Goal: Task Accomplishment & Management: Complete application form

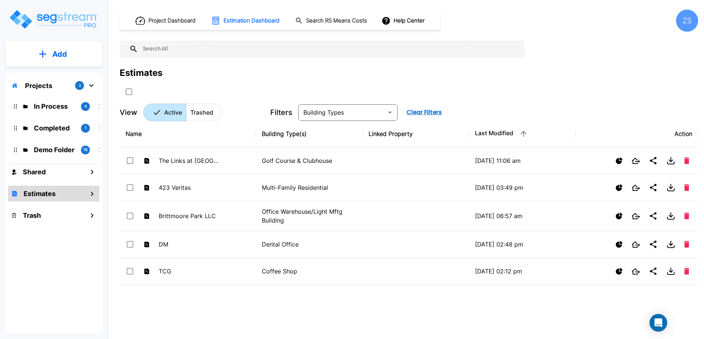
click at [59, 57] on p "Add" at bounding box center [59, 54] width 15 height 11
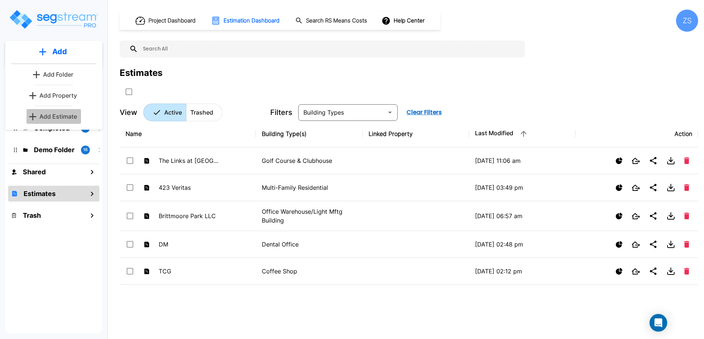
click at [67, 117] on p "Add Estimate" at bounding box center [58, 116] width 38 height 9
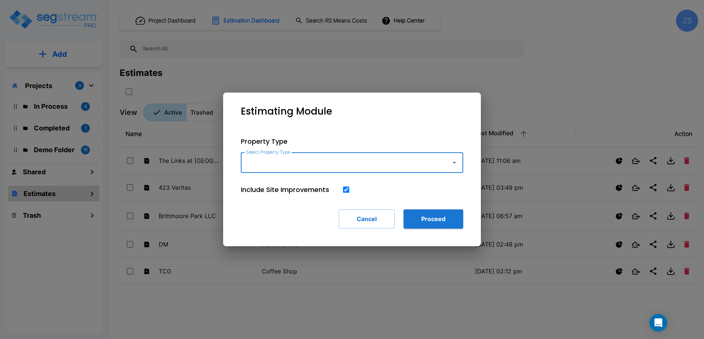
type input "o"
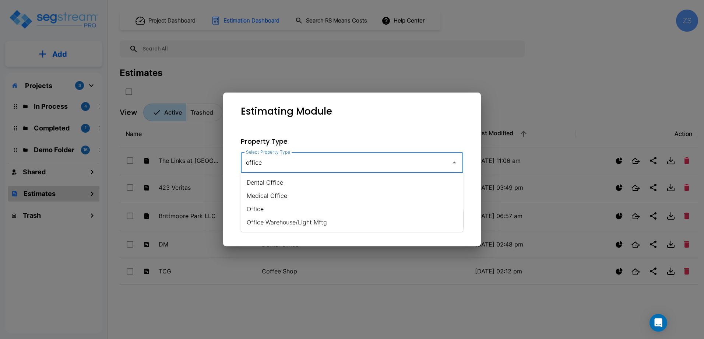
click at [289, 206] on li "Office" at bounding box center [352, 208] width 222 height 13
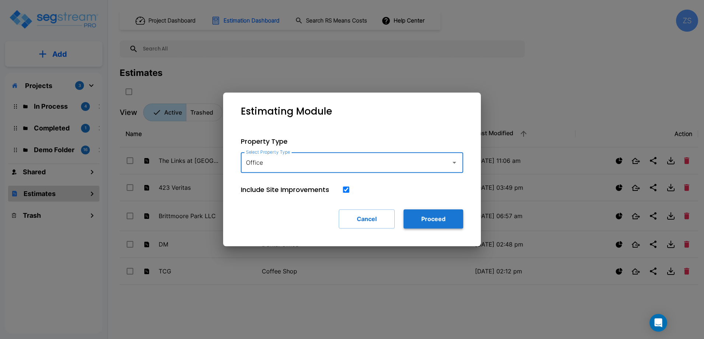
type input "Office"
click at [438, 215] on button "Proceed" at bounding box center [433, 218] width 60 height 19
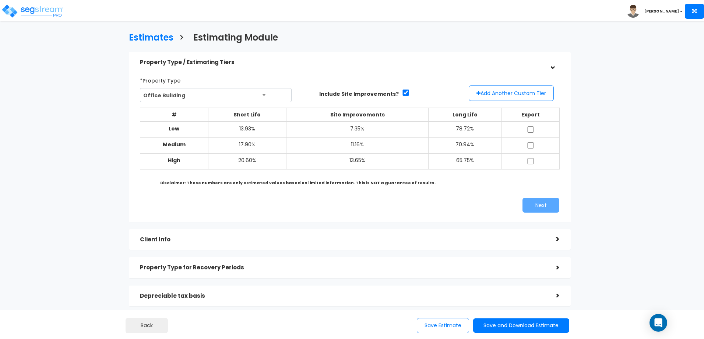
click at [525, 131] on td at bounding box center [530, 129] width 58 height 16
click at [530, 131] on input "checkbox" at bounding box center [530, 129] width 7 height 6
checkbox input "true"
drag, startPoint x: 529, startPoint y: 142, endPoint x: 529, endPoint y: 150, distance: 8.1
click at [529, 142] on td at bounding box center [530, 146] width 58 height 16
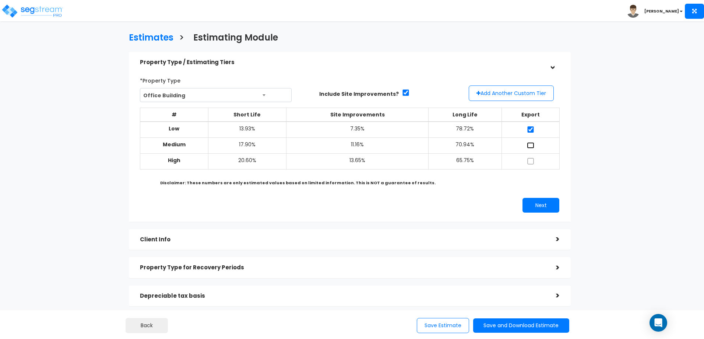
click at [528, 145] on input "checkbox" at bounding box center [530, 145] width 7 height 6
checkbox input "true"
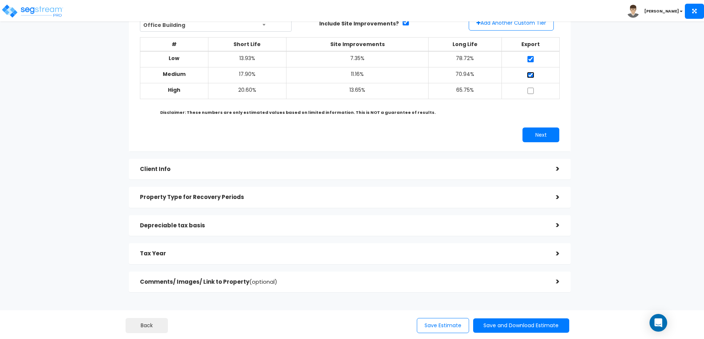
scroll to position [74, 0]
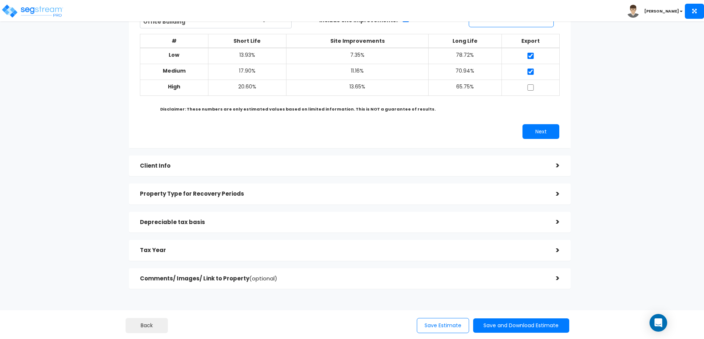
click at [379, 170] on div "Client Info" at bounding box center [342, 166] width 405 height 14
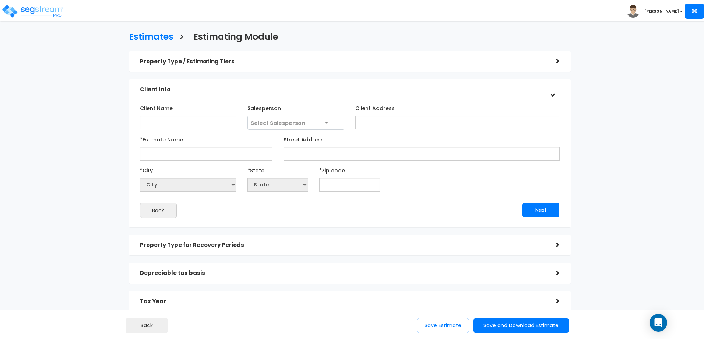
scroll to position [0, 0]
click at [186, 127] on input "Client Name" at bounding box center [188, 123] width 96 height 14
type input "Branson Investments LLC"
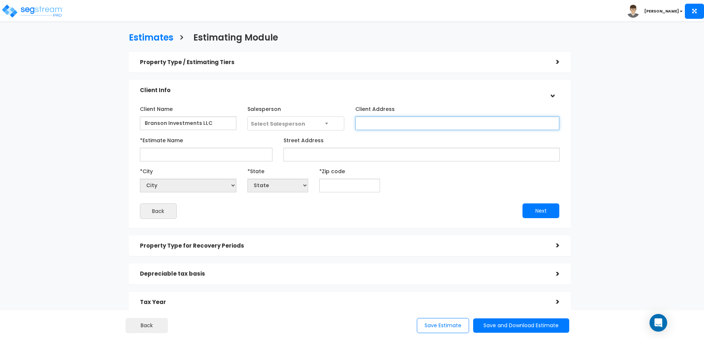
click at [380, 129] on input "Client Address" at bounding box center [457, 123] width 204 height 14
click at [315, 126] on span "Select Salesperson" at bounding box center [296, 124] width 96 height 14
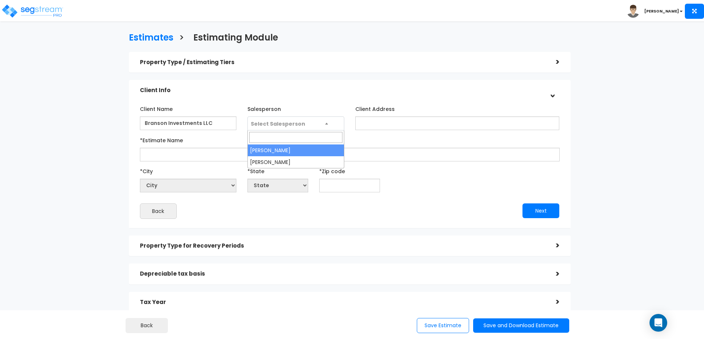
click at [346, 100] on div "Client Name Branson Investments LLC Salesperson Select Salesperson Client Addre…" at bounding box center [349, 160] width 431 height 123
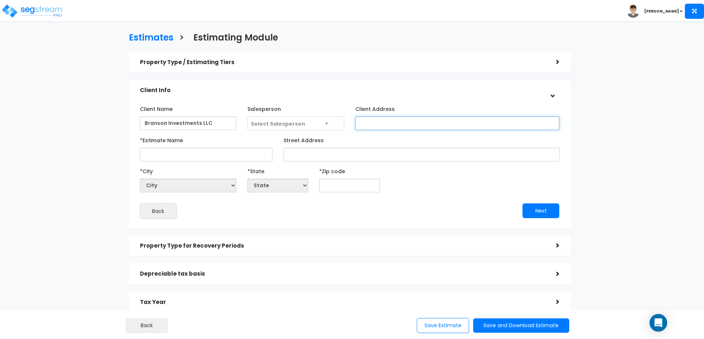
click at [381, 121] on input "Client Address" at bounding box center [457, 123] width 204 height 14
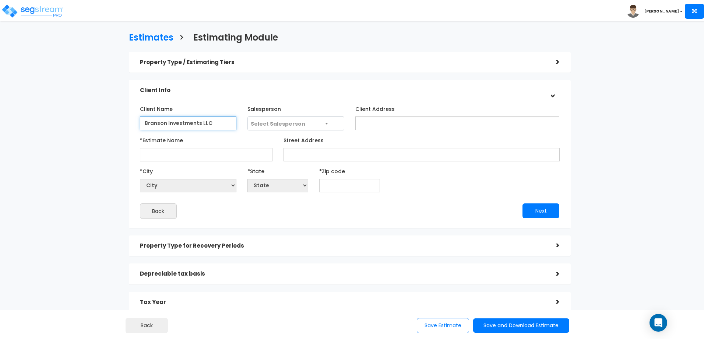
drag, startPoint x: 222, startPoint y: 123, endPoint x: 109, endPoint y: 119, distance: 113.4
click at [109, 119] on div "Estimates > Estimating Module Property Type / Estimating Tiers > *Property Type…" at bounding box center [349, 188] width 577 height 450
click at [172, 154] on input "*Estimate Name" at bounding box center [206, 155] width 132 height 14
paste input "Branson Investments LLC"
type input "Branson Investments LLC"
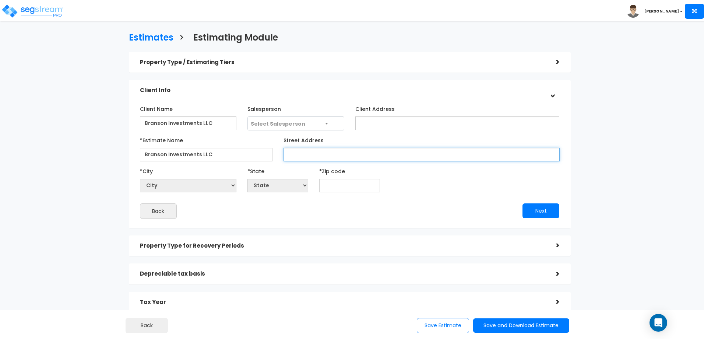
click at [302, 154] on input "Street Address" at bounding box center [421, 155] width 276 height 14
type input "[STREET_ADDRESS][PERSON_NAME]"
select select "National Average"
click at [345, 189] on input "text" at bounding box center [349, 185] width 61 height 14
type input "77"
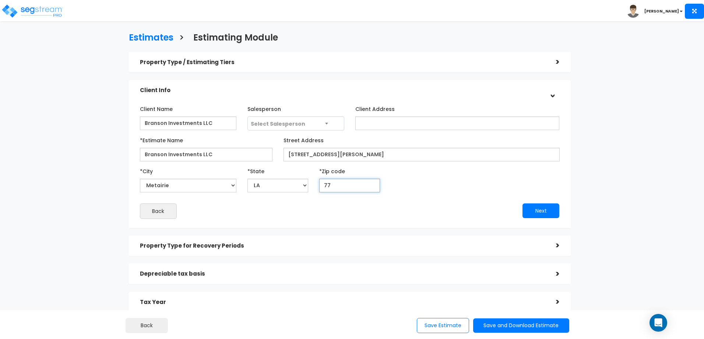
select select "[GEOGRAPHIC_DATA]"
type input "77095"
click at [538, 208] on button "Next" at bounding box center [540, 210] width 37 height 15
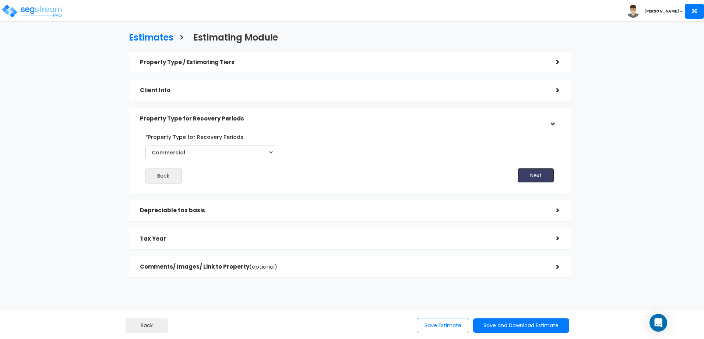
click at [535, 175] on button "Next" at bounding box center [535, 175] width 37 height 15
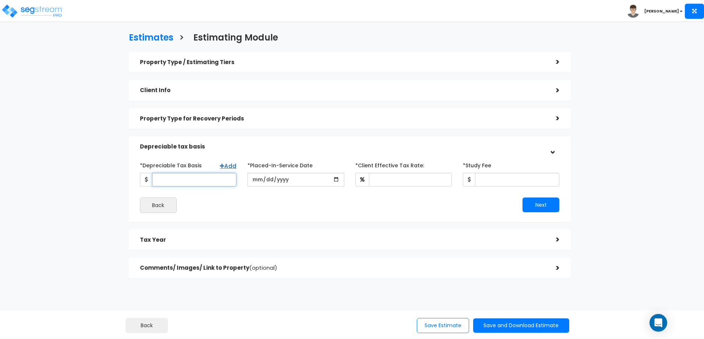
click at [216, 181] on input "*Depreciable Tax Basis" at bounding box center [194, 180] width 84 height 14
type input "1,396,177"
type input "0023-09-13"
type input "[DATE]"
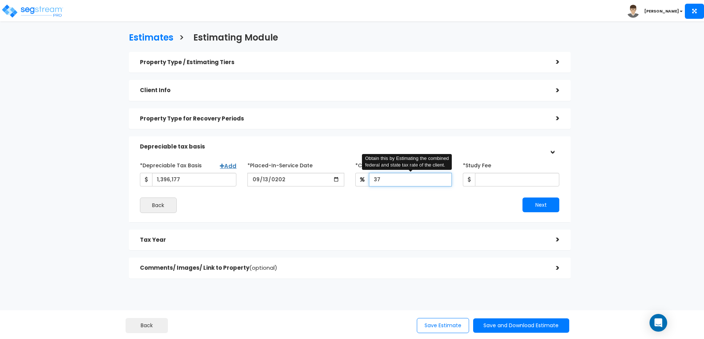
type input "37"
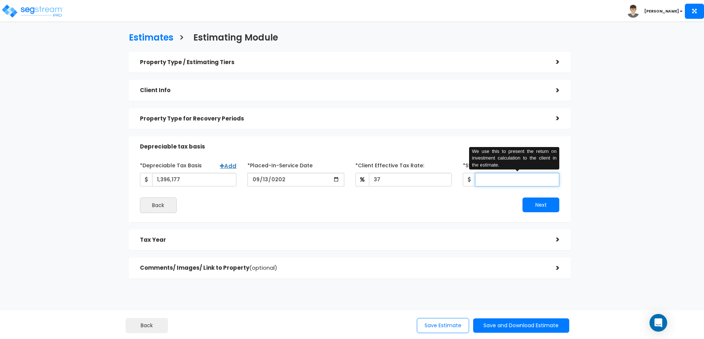
click at [486, 181] on input "*Study Fee" at bounding box center [517, 180] width 84 height 14
type input "6,900"
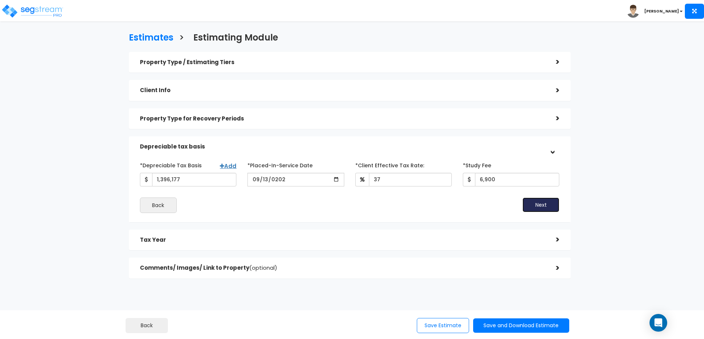
drag, startPoint x: 548, startPoint y: 206, endPoint x: 514, endPoint y: 208, distance: 33.6
click at [548, 206] on button "Next" at bounding box center [540, 204] width 37 height 15
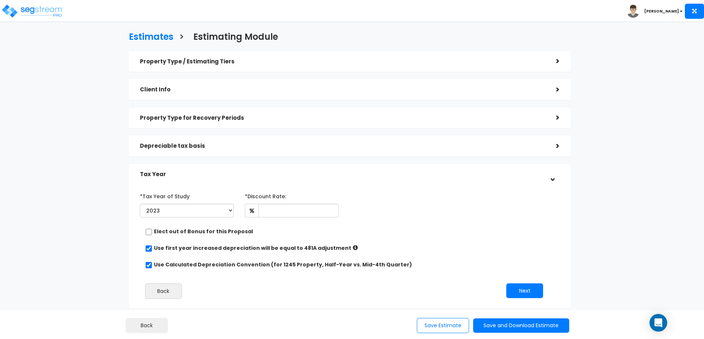
scroll to position [37, 0]
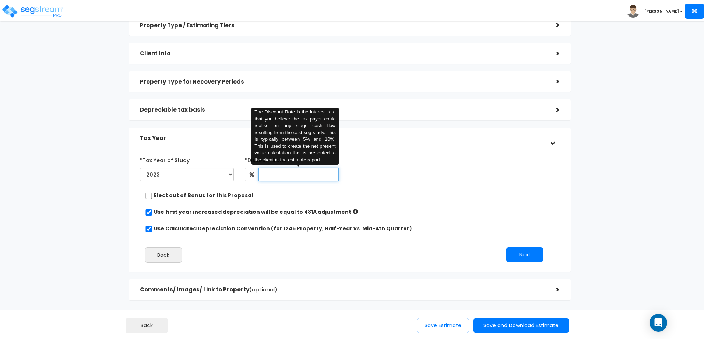
click at [302, 176] on input "text" at bounding box center [298, 174] width 80 height 14
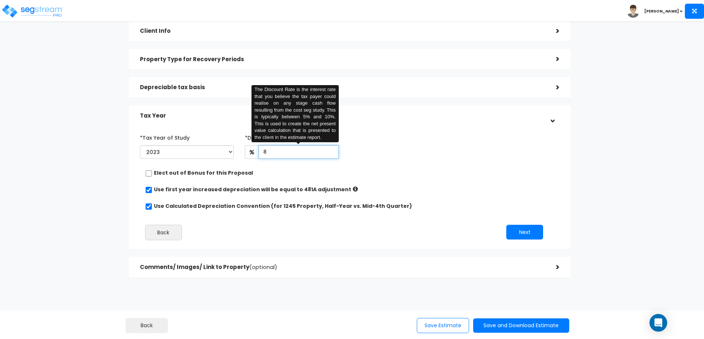
scroll to position [71, 0]
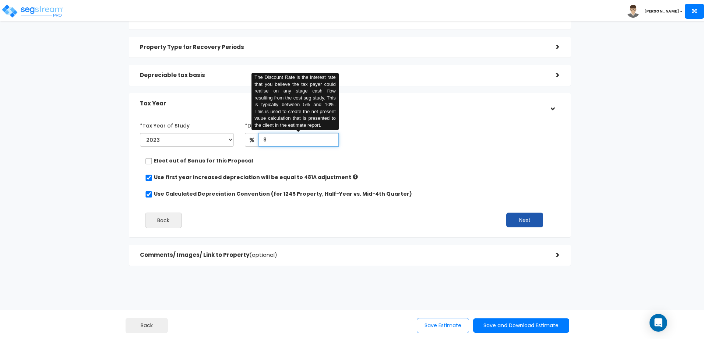
type input "8"
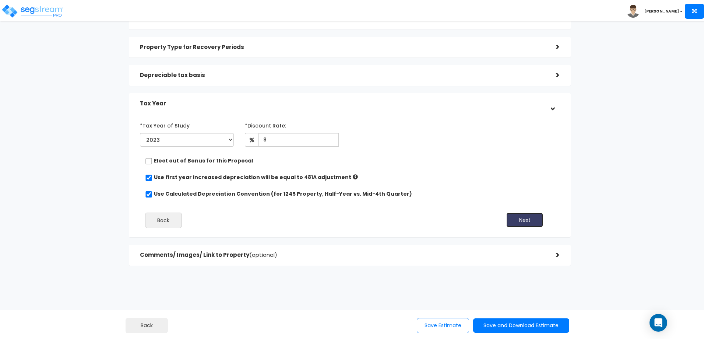
drag, startPoint x: 521, startPoint y: 222, endPoint x: 446, endPoint y: 206, distance: 76.2
click at [520, 222] on button "Next" at bounding box center [524, 219] width 37 height 15
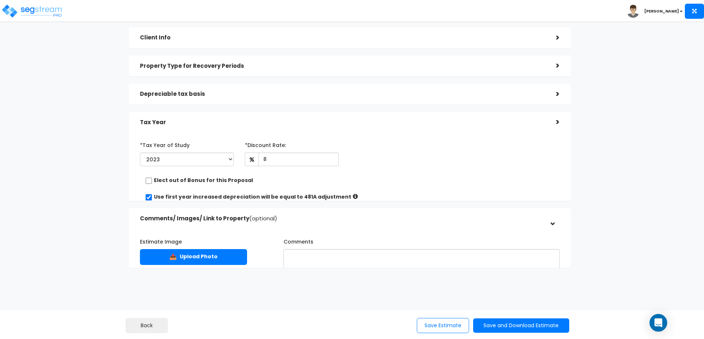
scroll to position [38, 0]
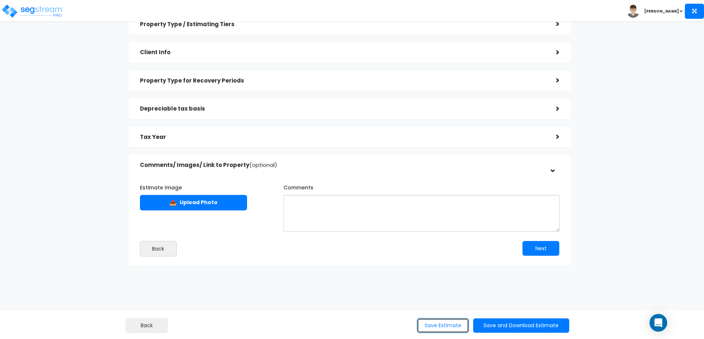
click at [454, 323] on button "Save Estimate" at bounding box center [443, 325] width 52 height 15
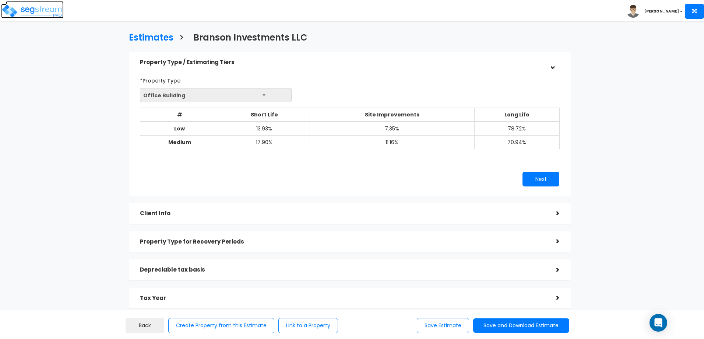
drag, startPoint x: 37, startPoint y: 9, endPoint x: 68, endPoint y: 22, distance: 33.8
click at [37, 9] on img at bounding box center [32, 11] width 63 height 15
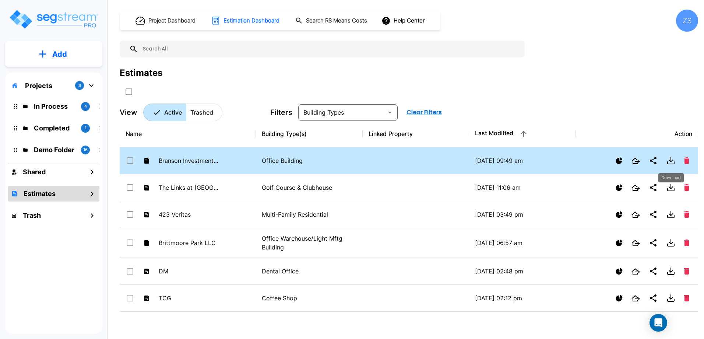
click at [670, 162] on icon "Download" at bounding box center [670, 159] width 0 height 4
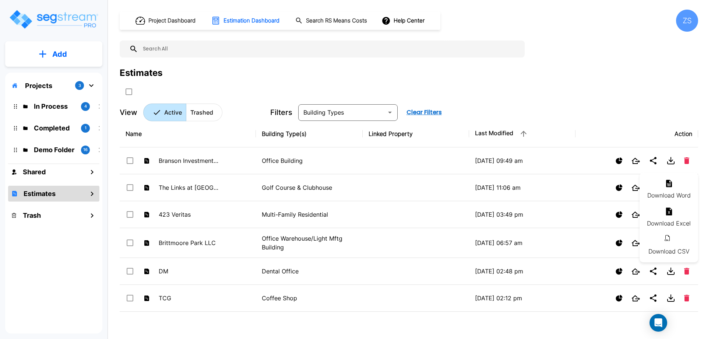
click at [667, 192] on li "Download Word" at bounding box center [668, 189] width 59 height 28
click at [477, 94] on div "Estimates" at bounding box center [409, 81] width 578 height 31
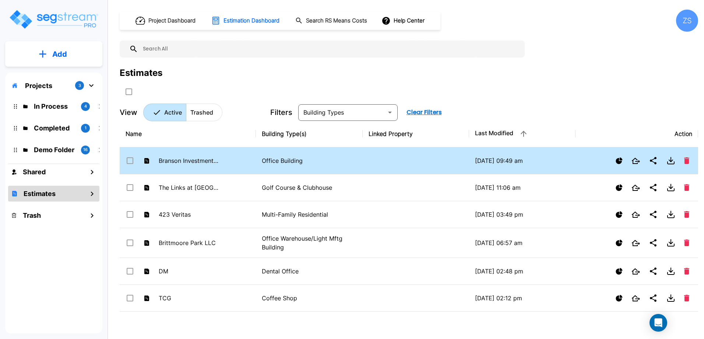
drag, startPoint x: 309, startPoint y: 165, endPoint x: 618, endPoint y: 162, distance: 309.5
click at [596, 164] on div at bounding box center [636, 160] width 111 height 15
checkbox input "true"
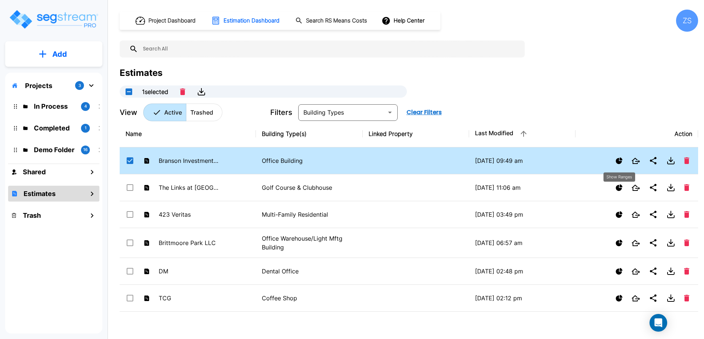
click at [621, 159] on icon "Show Ranges" at bounding box center [618, 160] width 7 height 7
